Goal: Task Accomplishment & Management: Manage account settings

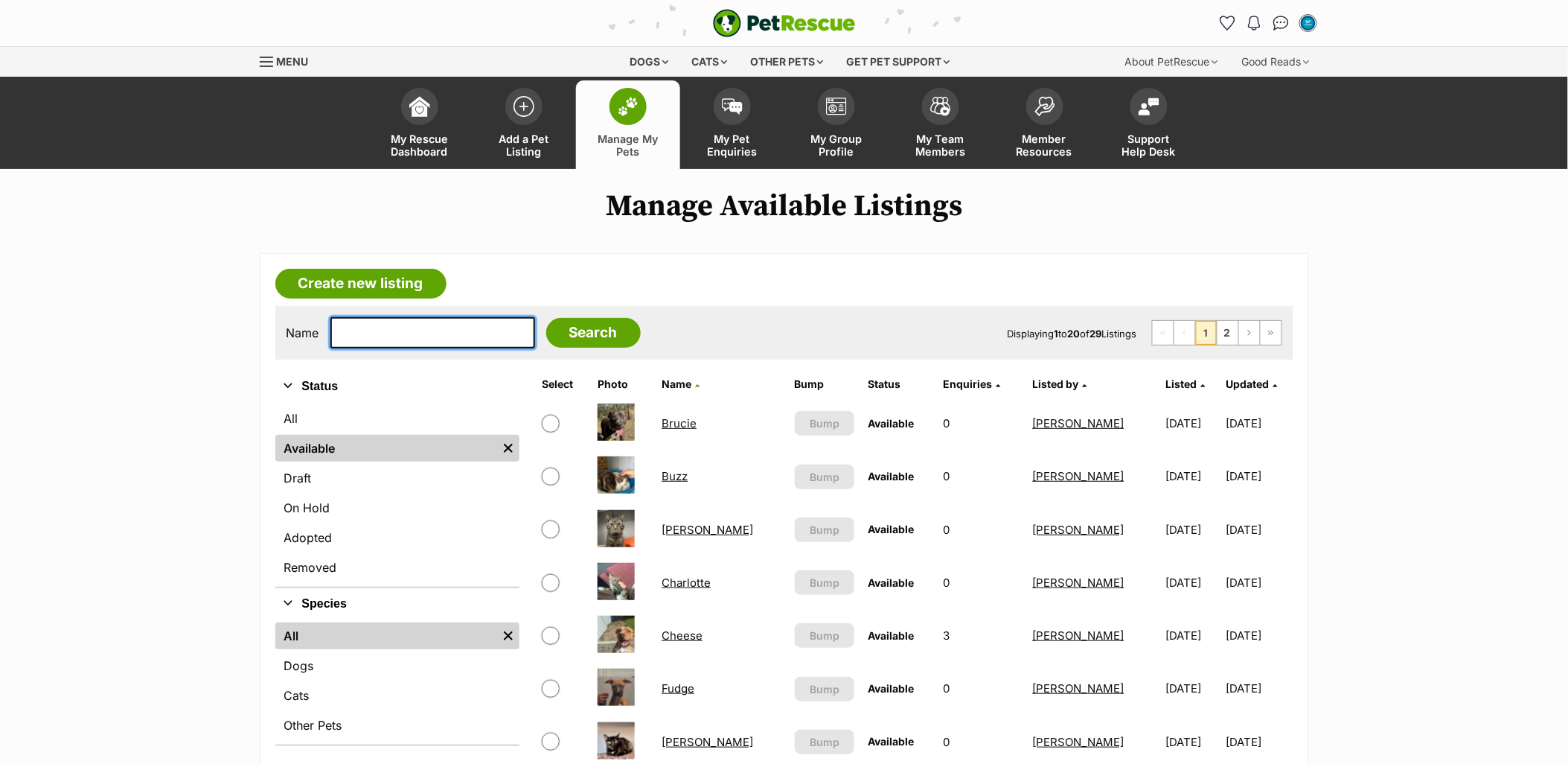
click at [466, 342] on input "text" at bounding box center [433, 333] width 205 height 31
type input "sachi"
click at [562, 335] on input "Search" at bounding box center [593, 333] width 94 height 30
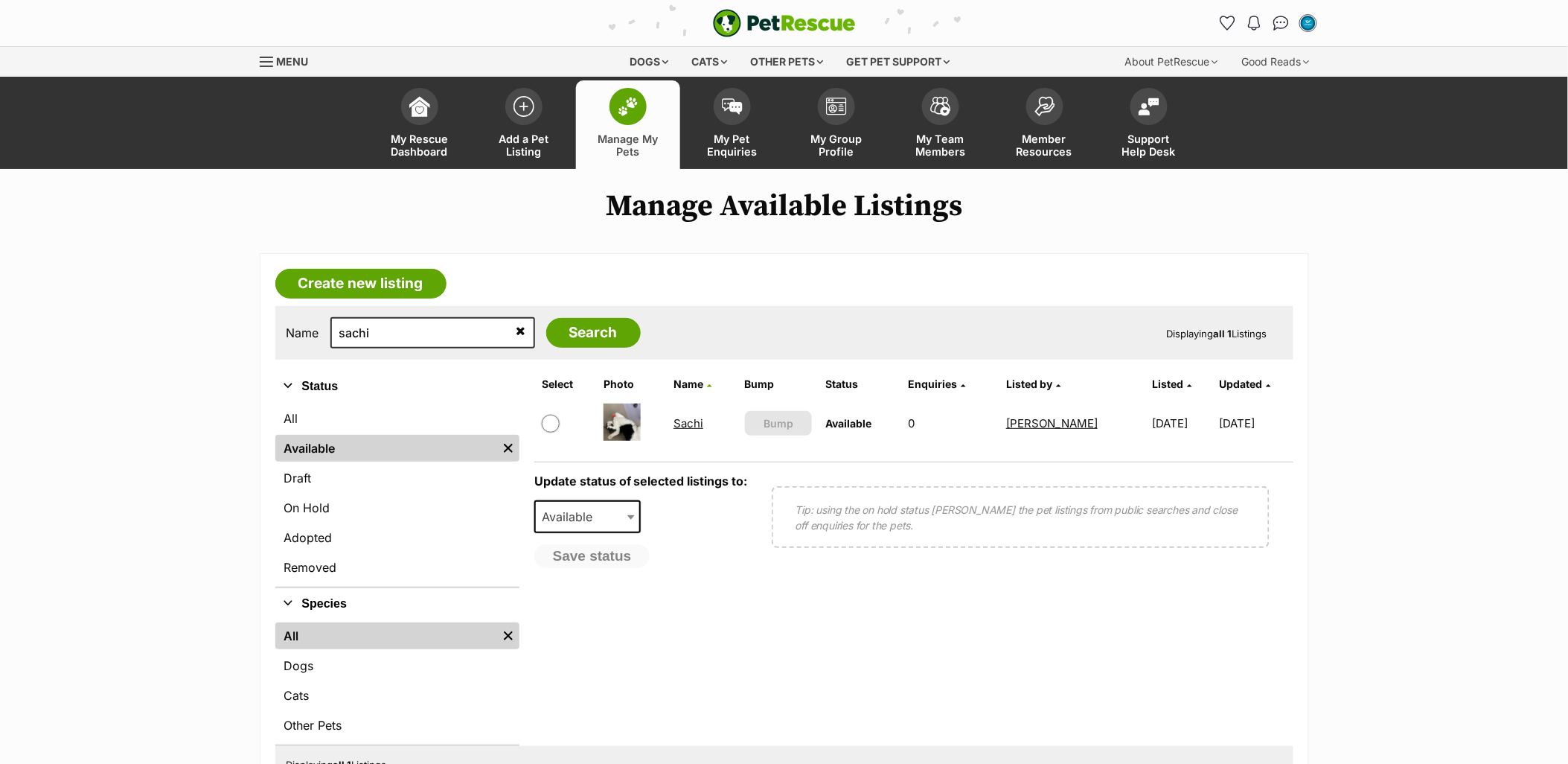
click at [554, 420] on input "checkbox" at bounding box center [551, 423] width 18 height 18
checkbox input "true"
click at [583, 512] on span "Available" at bounding box center [571, 516] width 71 height 21
select select "rehomed"
click at [597, 556] on button "Save status" at bounding box center [593, 557] width 118 height 25
